Goal: Task Accomplishment & Management: Use online tool/utility

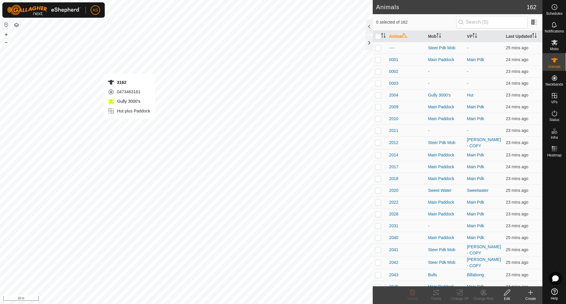
checkbox input "true"
click at [460, 294] on icon at bounding box center [459, 292] width 7 height 7
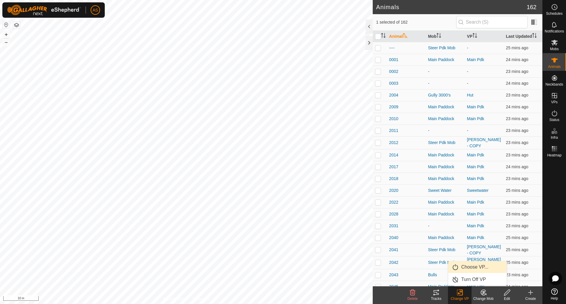
click at [462, 269] on link "Choose VP..." at bounding box center [477, 267] width 58 height 12
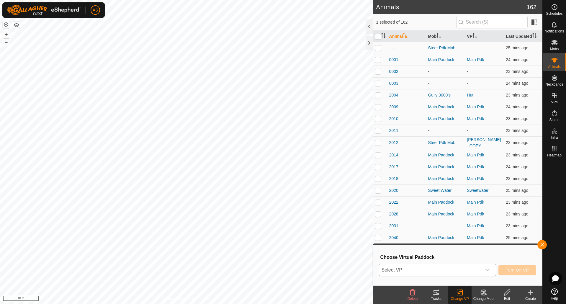
click at [432, 267] on span "Select VP" at bounding box center [430, 270] width 102 height 12
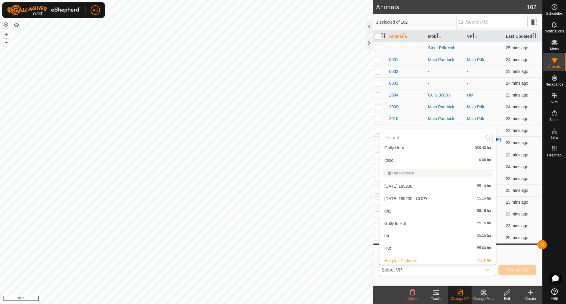
scroll to position [266, 0]
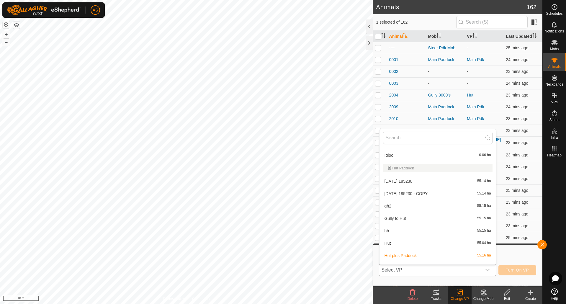
click at [389, 233] on li "hh 55.15 ha" at bounding box center [437, 231] width 117 height 12
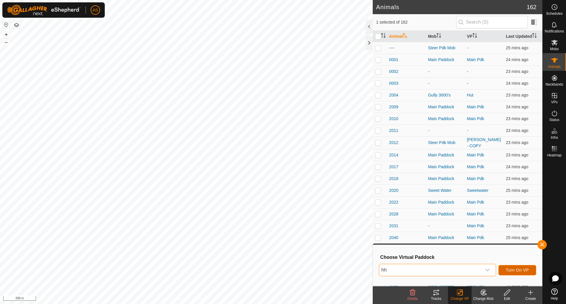
click at [516, 270] on span "Turn On VP" at bounding box center [517, 270] width 23 height 5
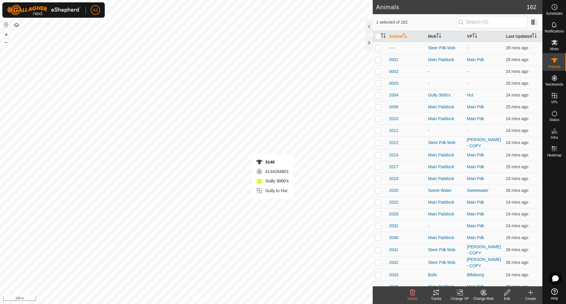
click at [434, 292] on icon at bounding box center [435, 292] width 5 height 5
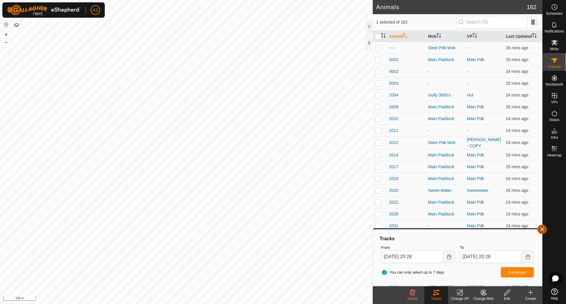
click at [541, 228] on button "button" at bounding box center [541, 229] width 9 height 9
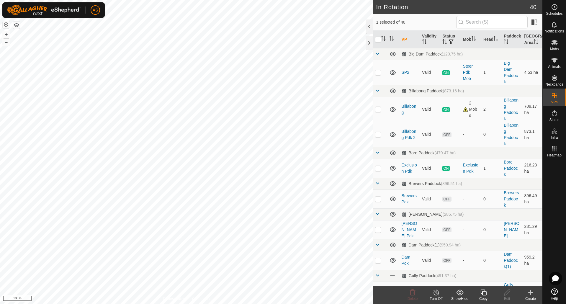
checkbox input "false"
checkbox input "true"
checkbox input "false"
click at [507, 293] on icon at bounding box center [506, 292] width 7 height 7
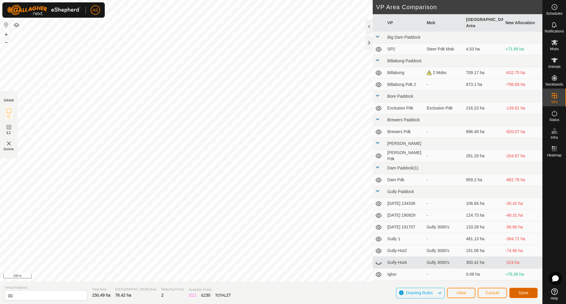
click at [530, 294] on button "Save" at bounding box center [523, 293] width 28 height 10
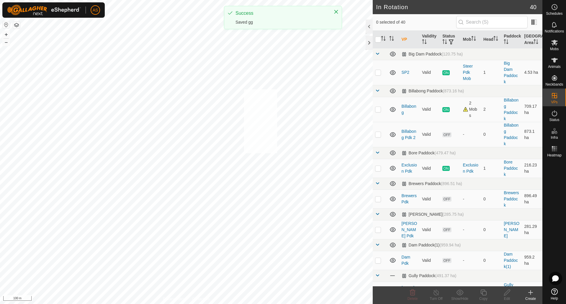
checkbox input "true"
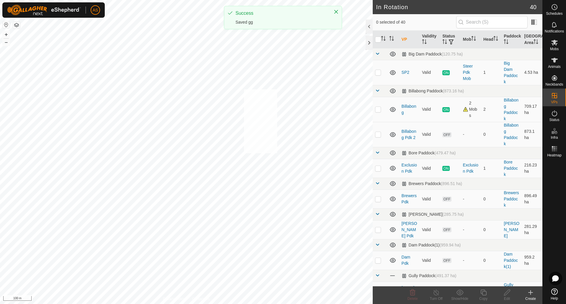
checkbox input "true"
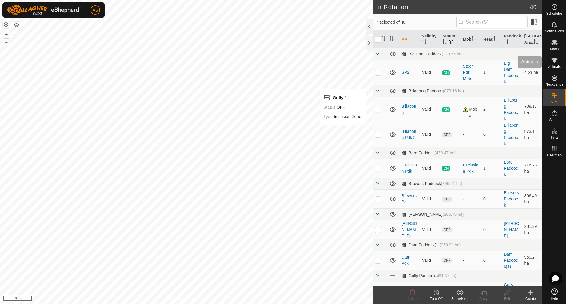
click at [556, 62] on icon at bounding box center [554, 60] width 7 height 7
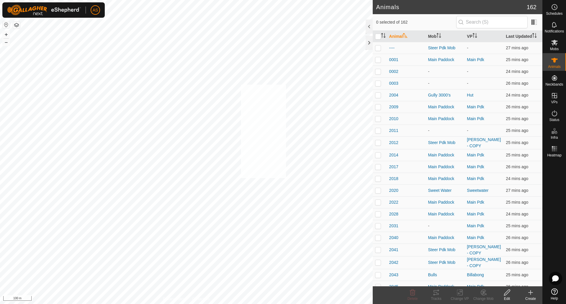
checkbox input "true"
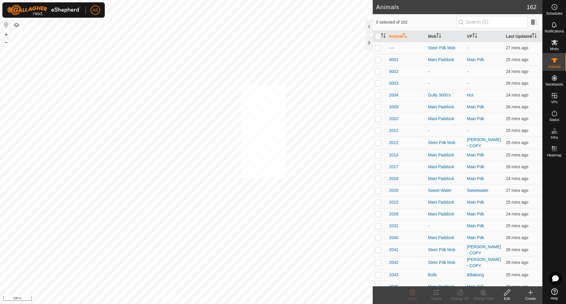
checkbox input "true"
click at [457, 293] on rect at bounding box center [459, 292] width 5 height 5
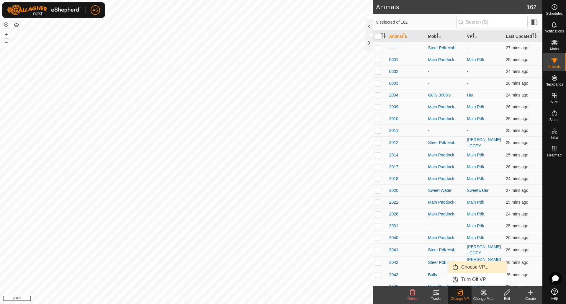
click at [475, 267] on link "Choose VP..." at bounding box center [477, 267] width 58 height 12
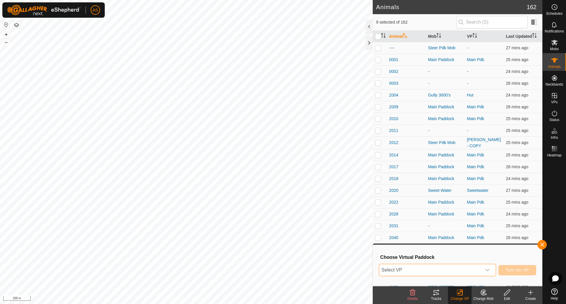
click at [447, 267] on span "Select VP" at bounding box center [430, 270] width 102 height 12
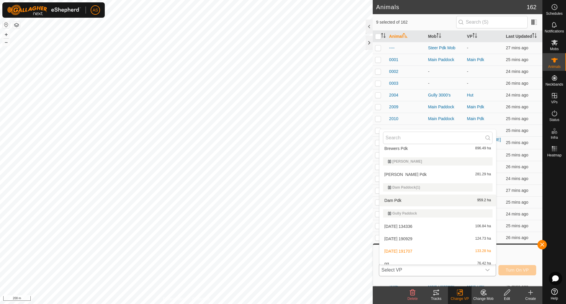
scroll to position [118, 0]
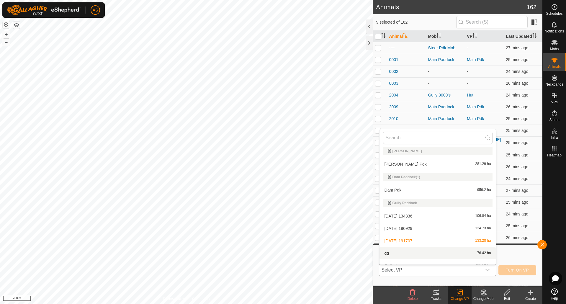
click at [401, 254] on li "gg 76.42 ha" at bounding box center [437, 253] width 117 height 12
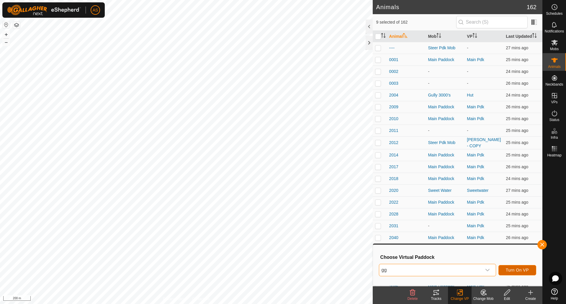
click at [510, 273] on button "Turn On VP" at bounding box center [517, 270] width 38 height 10
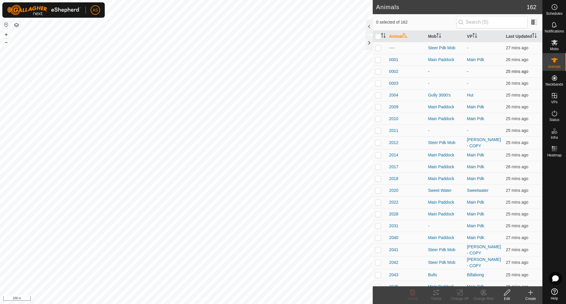
checkbox input "false"
click at [191, 235] on div "3072 1023536677 Gully 3000's [DATE] 185230 + – ⇧ i 200 m" at bounding box center [186, 152] width 373 height 304
checkbox input "true"
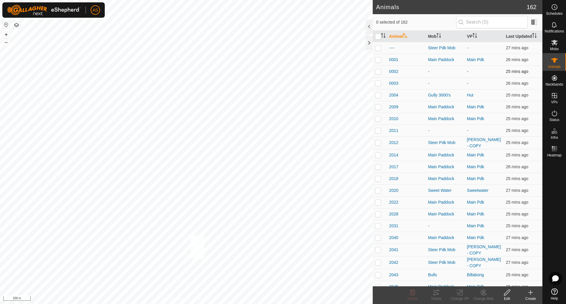
checkbox input "true"
checkbox input "false"
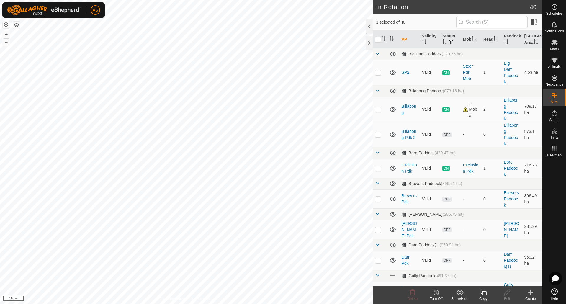
checkbox input "false"
checkbox input "true"
checkbox input "false"
click at [507, 294] on icon at bounding box center [507, 292] width 6 height 6
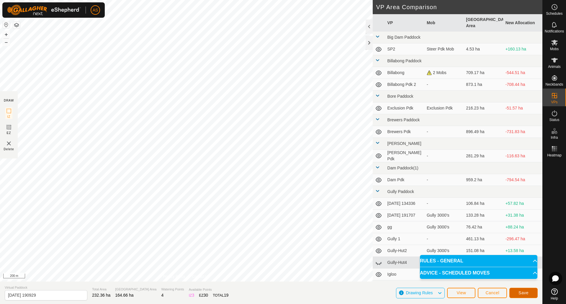
click at [520, 294] on span "Save" at bounding box center [523, 292] width 10 height 5
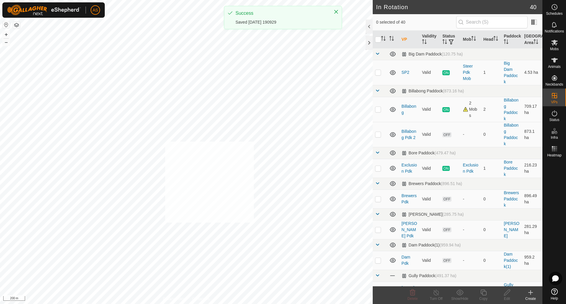
checkbox input "true"
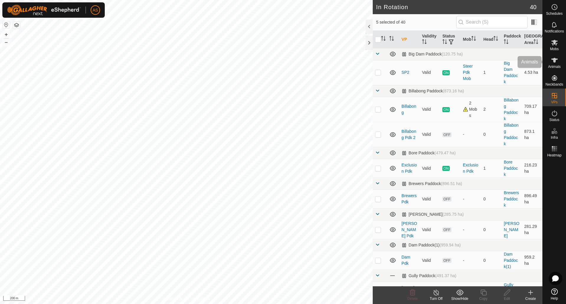
click at [555, 64] on es-animals-svg-icon at bounding box center [554, 59] width 11 height 9
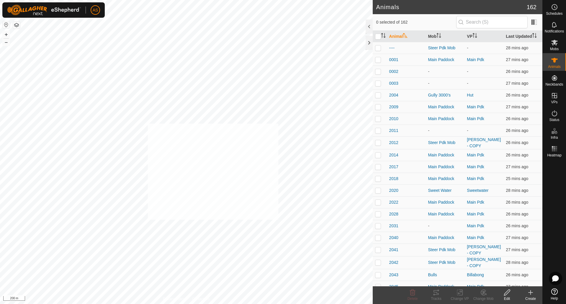
checkbox input "true"
click at [457, 293] on rect at bounding box center [459, 292] width 5 height 5
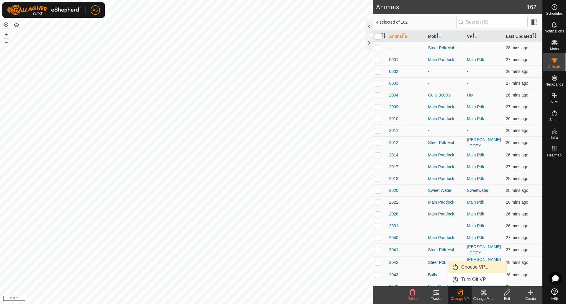
click at [467, 269] on link "Choose VP..." at bounding box center [477, 267] width 58 height 12
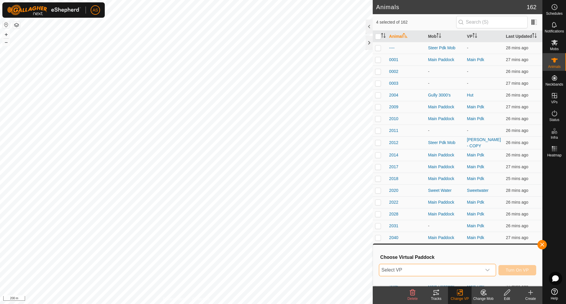
click at [458, 273] on span "Select VP" at bounding box center [430, 270] width 102 height 12
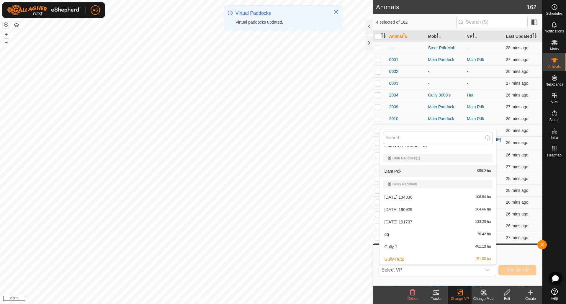
scroll to position [177, 0]
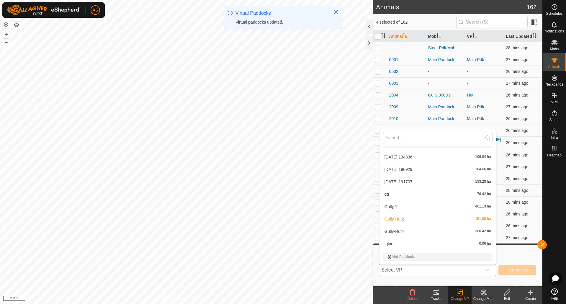
click at [403, 168] on li "[DATE] 190929 164.66 ha" at bounding box center [437, 169] width 117 height 12
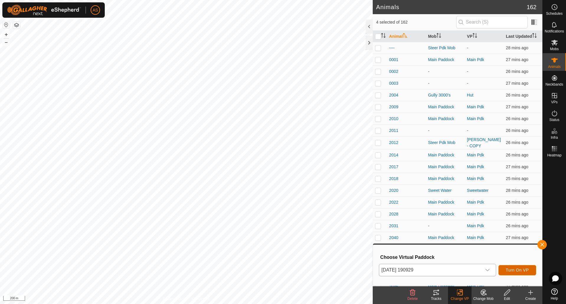
click at [514, 272] on span "Turn On VP" at bounding box center [517, 270] width 23 height 5
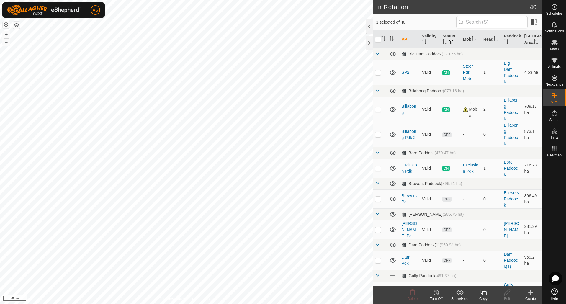
checkbox input "true"
checkbox input "false"
checkbox input "true"
checkbox input "false"
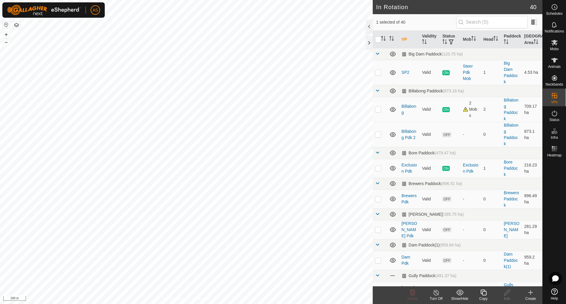
checkbox input "true"
checkbox input "false"
checkbox input "true"
checkbox input "false"
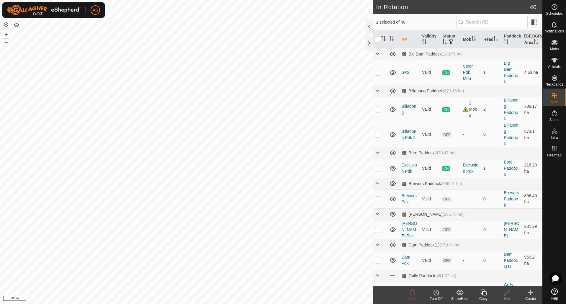
checkbox input "true"
checkbox input "false"
checkbox input "true"
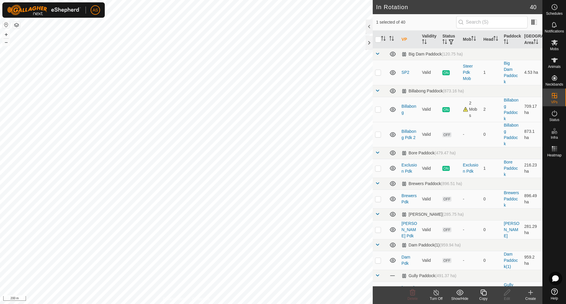
checkbox input "false"
checkbox input "true"
checkbox input "false"
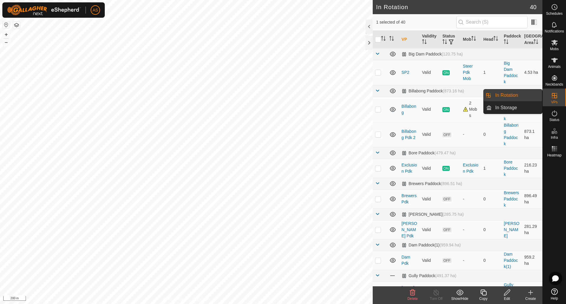
click at [511, 92] on link "In Rotation" at bounding box center [516, 95] width 50 height 12
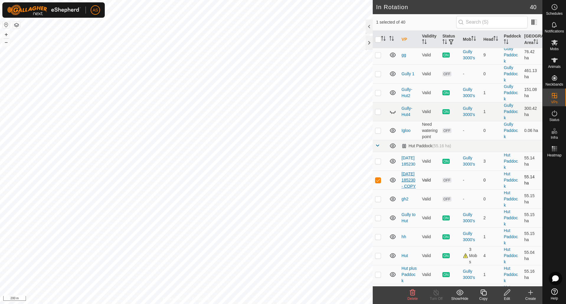
scroll to position [354, 0]
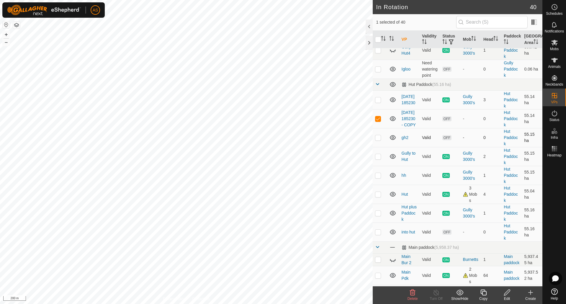
click at [378, 140] on p-checkbox at bounding box center [378, 137] width 6 height 5
checkbox input "false"
click at [379, 121] on p-checkbox at bounding box center [378, 118] width 6 height 5
checkbox input "false"
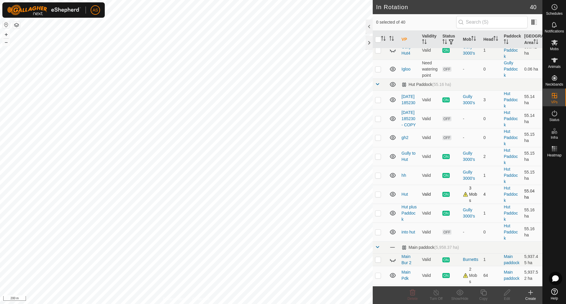
click at [378, 196] on p-checkbox at bounding box center [378, 194] width 6 height 5
checkbox input "true"
click at [482, 293] on icon at bounding box center [483, 292] width 6 height 6
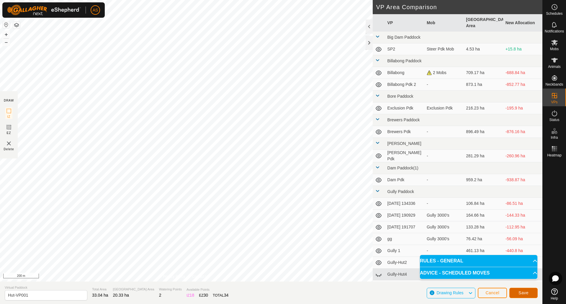
click at [515, 292] on button "Save" at bounding box center [523, 293] width 28 height 10
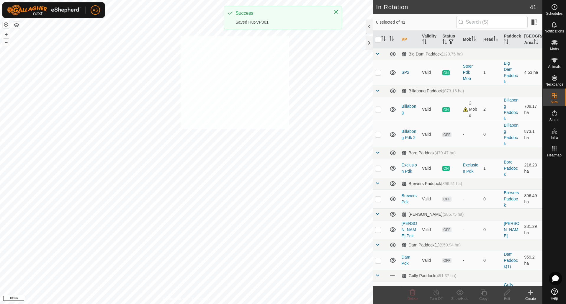
checkbox input "true"
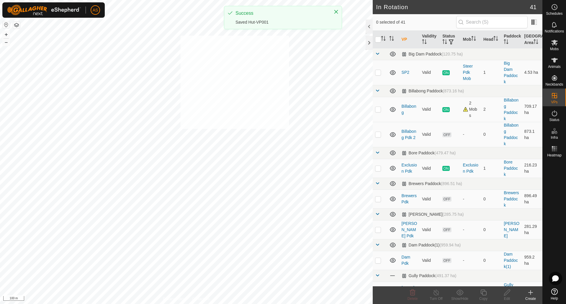
checkbox input "true"
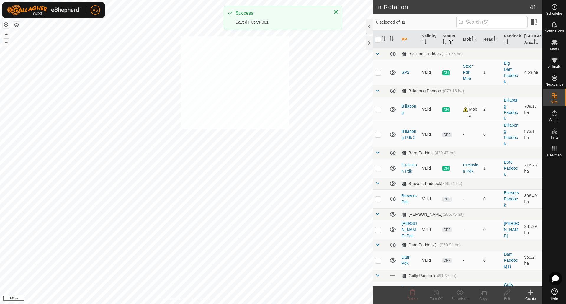
checkbox input "true"
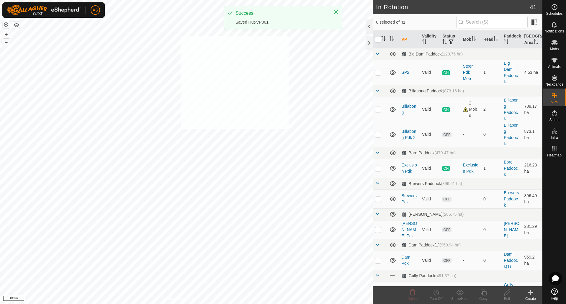
checkbox input "true"
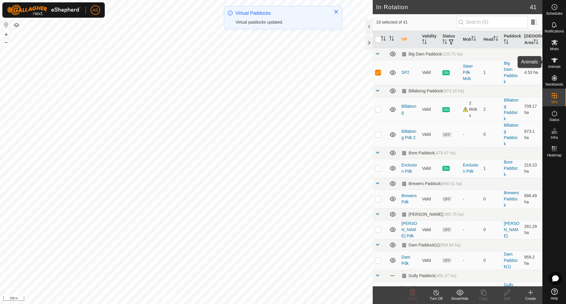
click at [554, 60] on icon at bounding box center [554, 60] width 6 height 5
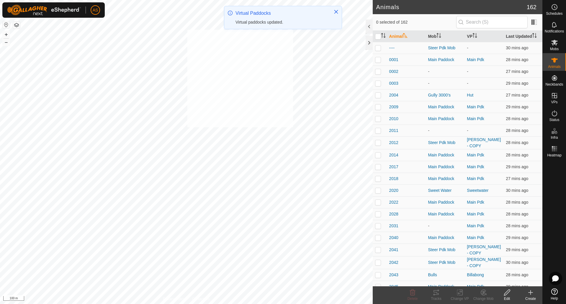
checkbox input "true"
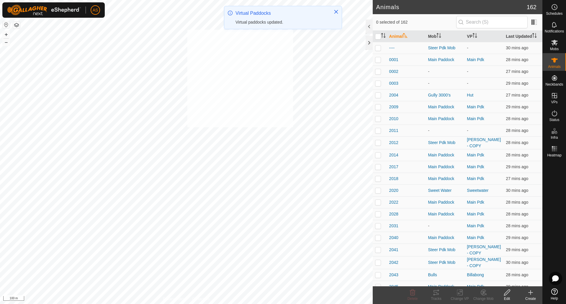
checkbox input "true"
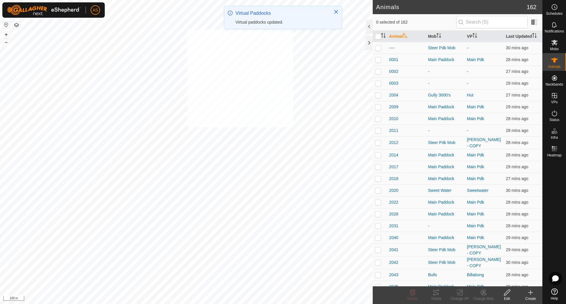
checkbox input "true"
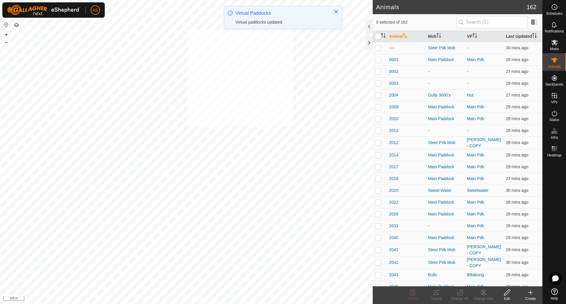
checkbox input "true"
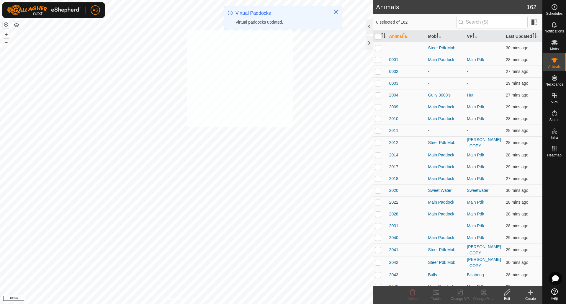
checkbox input "true"
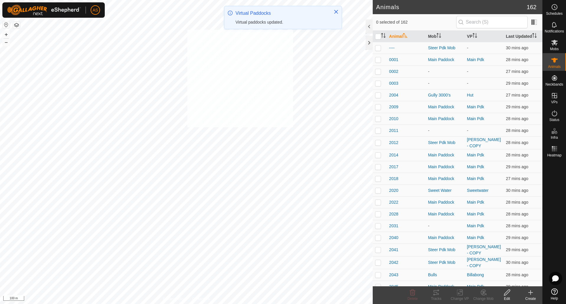
checkbox input "true"
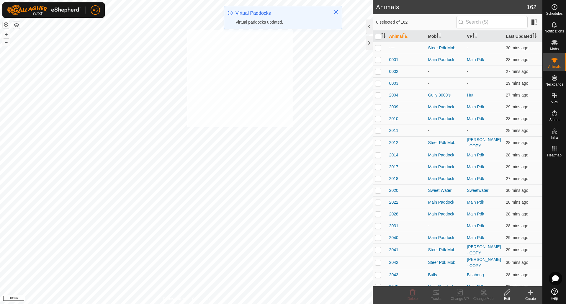
checkbox input "true"
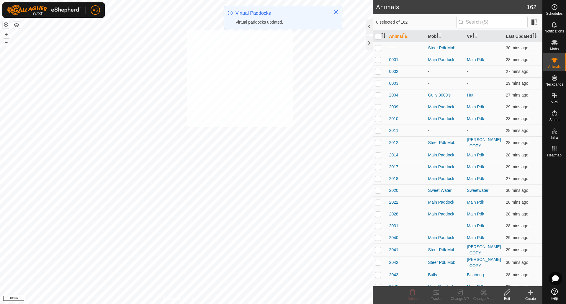
checkbox input "true"
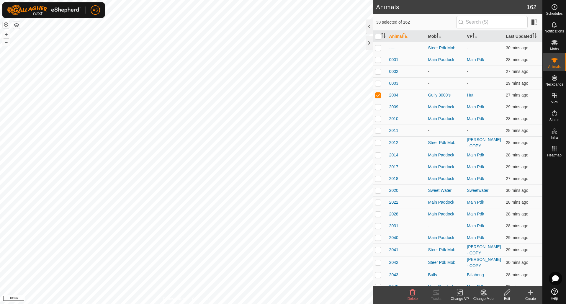
click at [457, 293] on icon at bounding box center [459, 292] width 7 height 7
click at [462, 267] on link "Choose VP..." at bounding box center [477, 267] width 58 height 12
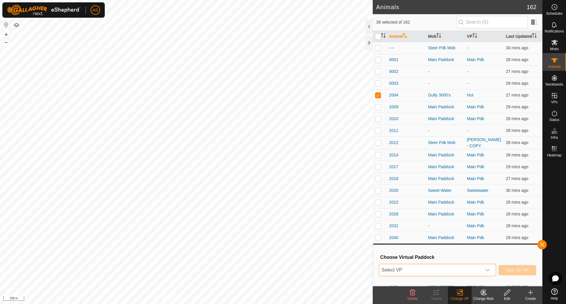
click at [440, 272] on span "Select VP" at bounding box center [430, 270] width 102 height 12
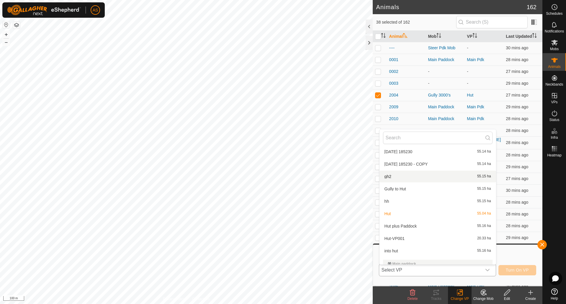
scroll to position [325, 0]
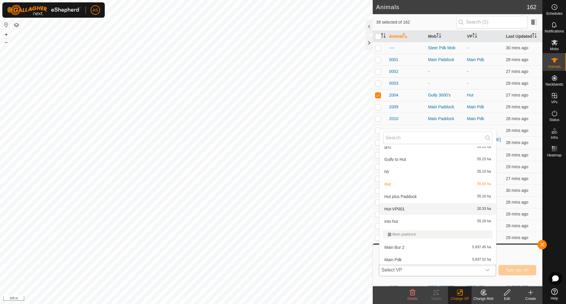
click at [394, 208] on li "Hut-VP001 20.33 ha" at bounding box center [437, 209] width 117 height 12
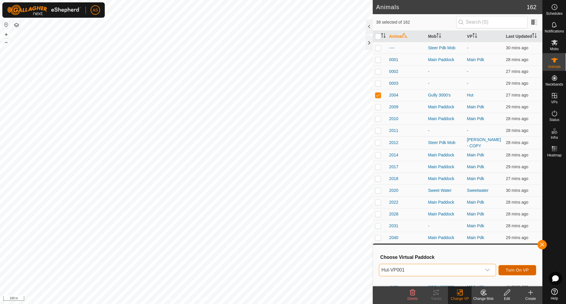
click at [519, 270] on span "Turn On VP" at bounding box center [517, 270] width 23 height 5
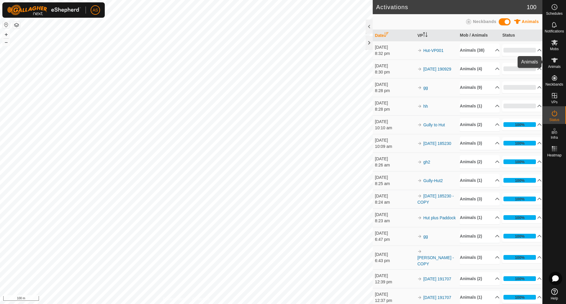
click at [558, 62] on es-animals-svg-icon at bounding box center [554, 59] width 11 height 9
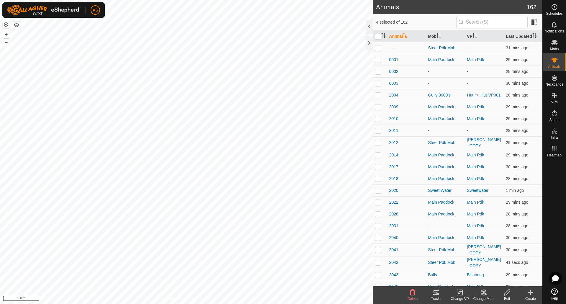
checkbox input "true"
click at [438, 293] on icon at bounding box center [435, 292] width 7 height 7
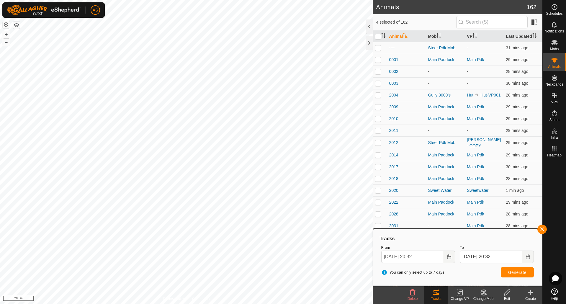
checkbox input "false"
checkbox input "true"
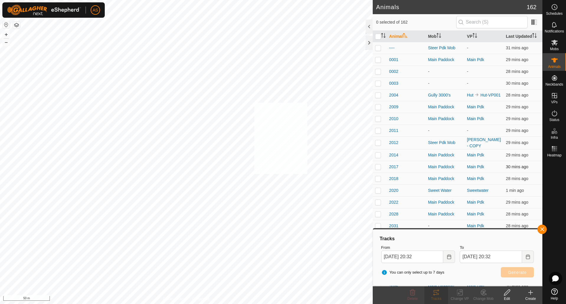
checkbox input "true"
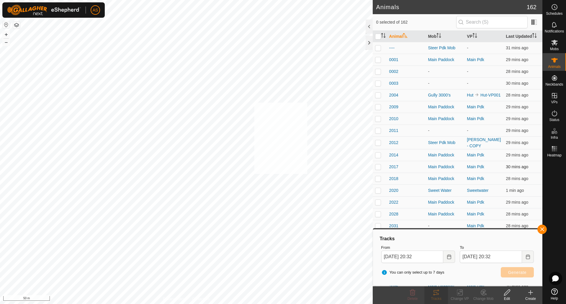
checkbox input "true"
click at [436, 293] on icon at bounding box center [435, 292] width 7 height 7
click at [530, 272] on button "Generate" at bounding box center [517, 272] width 33 height 10
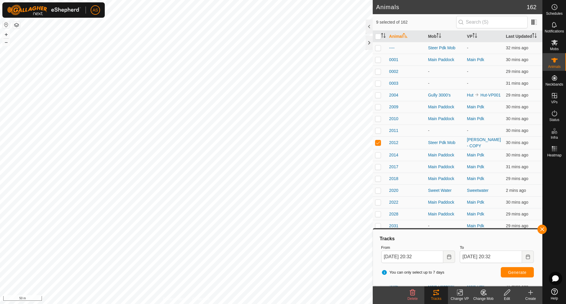
checkbox input "false"
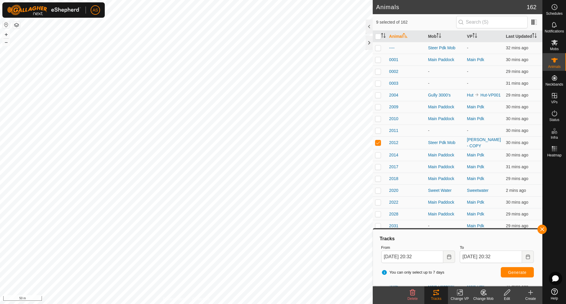
checkbox input "false"
click at [0, 178] on html "AS Schedules Notifications Mobs Animals Neckbands VPs Status Infra Heatmap Help…" at bounding box center [283, 152] width 566 height 304
